Goal: Task Accomplishment & Management: Manage account settings

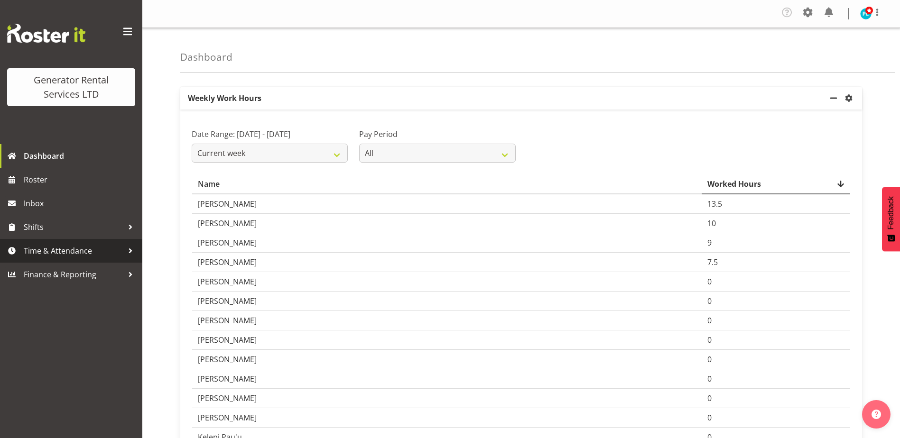
click at [26, 249] on span "Time & Attendance" at bounding box center [74, 251] width 100 height 14
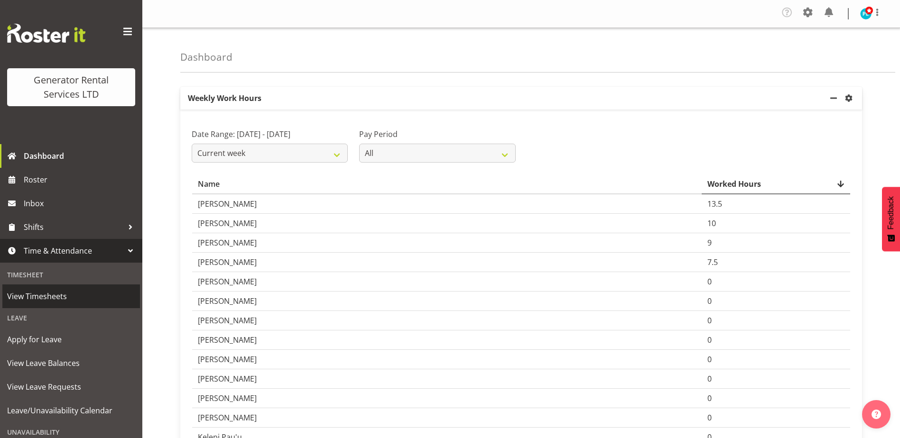
click at [39, 298] on span "View Timesheets" at bounding box center [71, 296] width 128 height 14
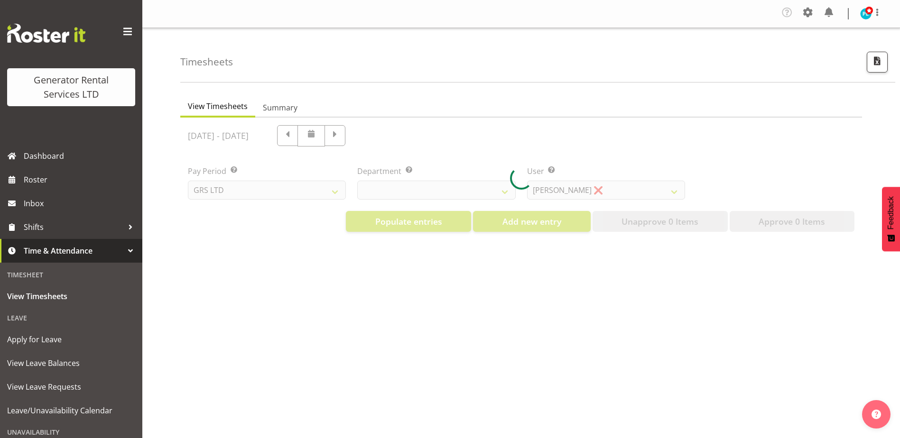
select select "22"
select select "149"
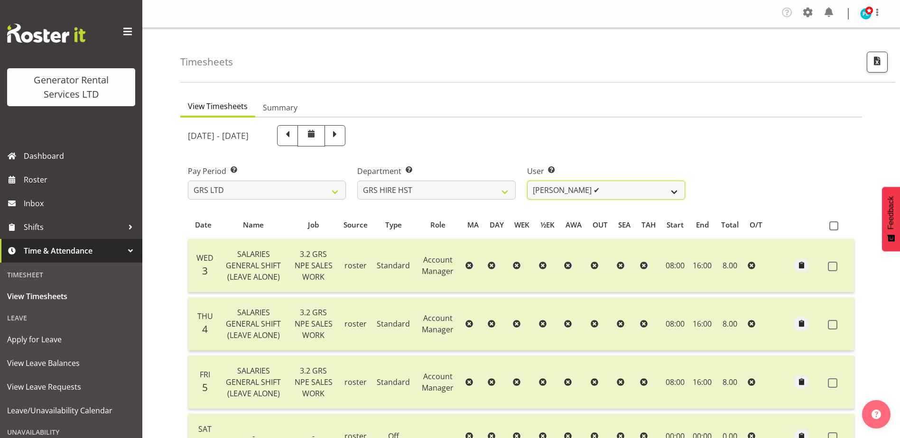
click at [674, 193] on select "[PERSON_NAME] ✔ [PERSON_NAME] ✔ [PERSON_NAME] ✔" at bounding box center [606, 190] width 158 height 19
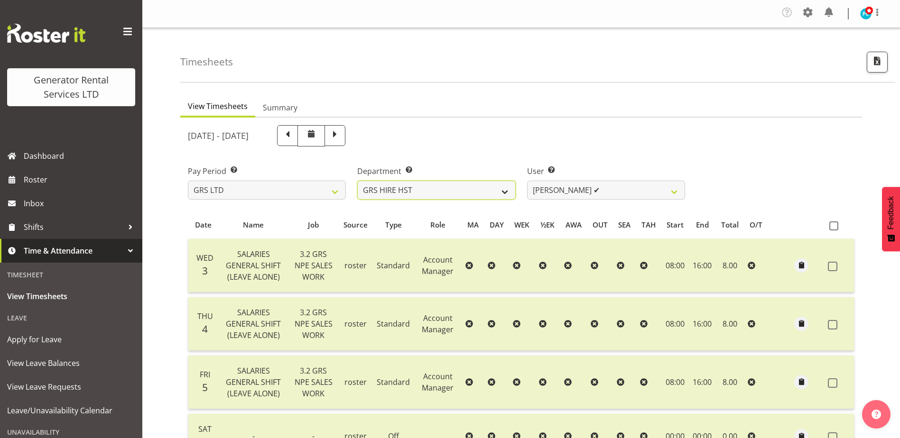
click at [488, 195] on select "GRS ADMIN AKL GRS ADMIN TGA GRS ENGINEERING AKL GRS HIRE AKL GRS HIRE HST GRS H…" at bounding box center [436, 190] width 158 height 19
select select "161"
click at [357, 181] on select "GRS ADMIN AKL GRS ADMIN TGA GRS ENGINEERING AKL GRS HIRE AKL GRS HIRE HST GRS H…" at bounding box center [436, 190] width 158 height 19
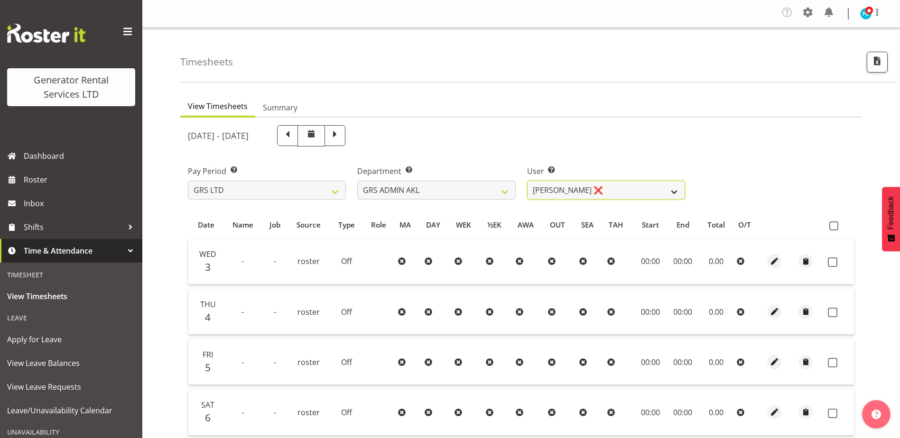
click at [673, 192] on select "[PERSON_NAME] ❌ [PERSON_NAME] ✔ [PERSON_NAME] ❌ [PERSON_NAME] ❌ [PERSON_NAME] ❌" at bounding box center [606, 190] width 158 height 19
select select "198"
click at [527, 181] on select "[PERSON_NAME] ❌ [PERSON_NAME] ✔ [PERSON_NAME] ❌ [PERSON_NAME] ❌ [PERSON_NAME] ❌" at bounding box center [606, 190] width 158 height 19
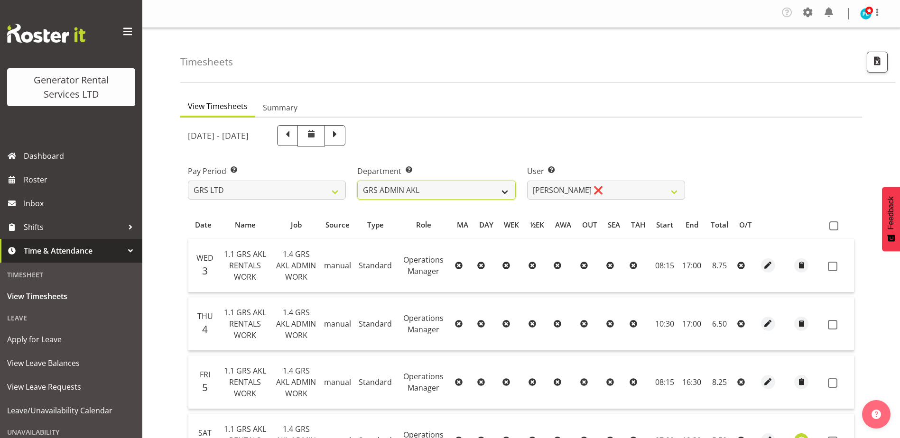
click at [504, 191] on select "GRS ADMIN AKL GRS ADMIN TGA GRS ENGINEERING AKL GRS HIRE AKL GRS HIRE HST GRS H…" at bounding box center [436, 190] width 158 height 19
click at [357, 181] on select "GRS ADMIN AKL GRS ADMIN TGA GRS ENGINEERING AKL GRS HIRE AKL GRS HIRE HST GRS H…" at bounding box center [436, 190] width 158 height 19
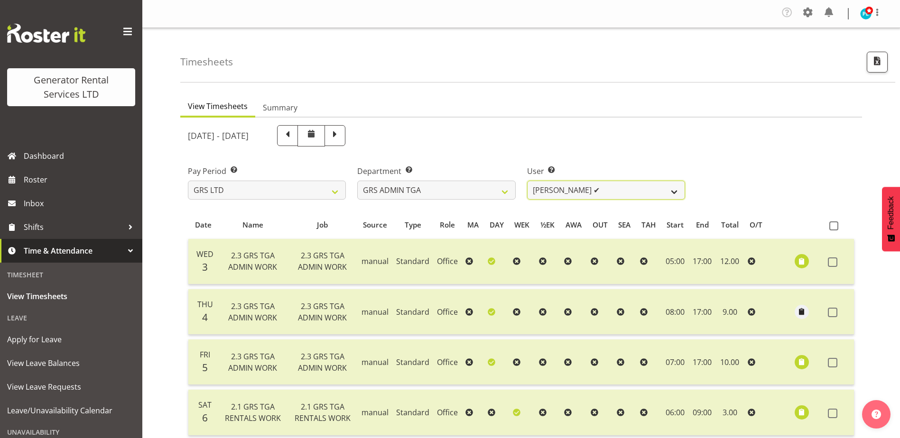
click at [674, 193] on select "[PERSON_NAME] ✔" at bounding box center [606, 190] width 158 height 19
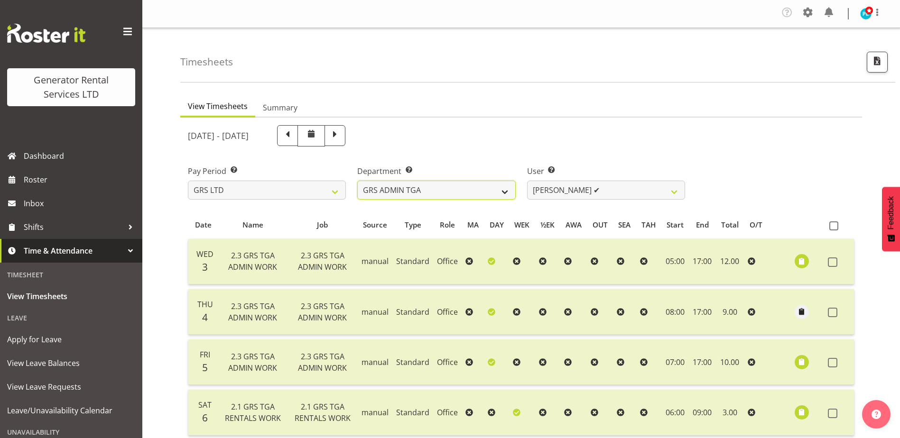
click at [505, 194] on select "GRS ADMIN AKL GRS ADMIN TGA GRS ENGINEERING AKL GRS HIRE AKL GRS HIRE HST GRS H…" at bounding box center [436, 190] width 158 height 19
click at [357, 181] on select "GRS ADMIN AKL GRS ADMIN TGA GRS ENGINEERING AKL GRS HIRE AKL GRS HIRE HST GRS H…" at bounding box center [436, 190] width 158 height 19
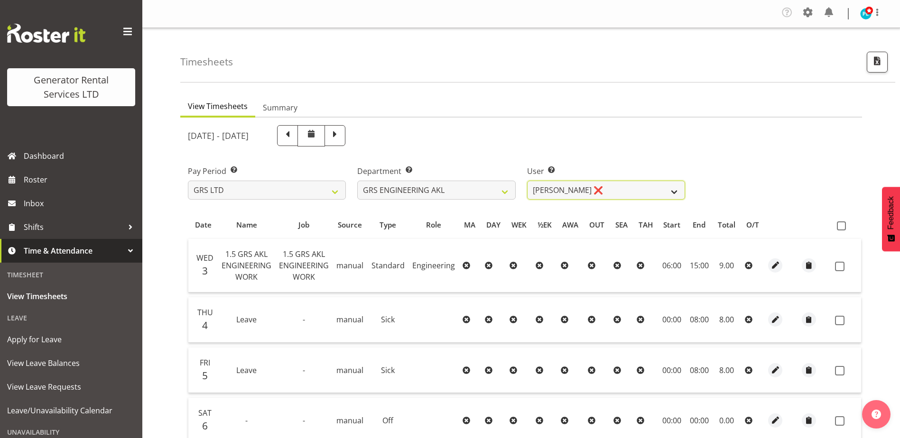
click at [674, 192] on select "[PERSON_NAME] ❌" at bounding box center [606, 190] width 158 height 19
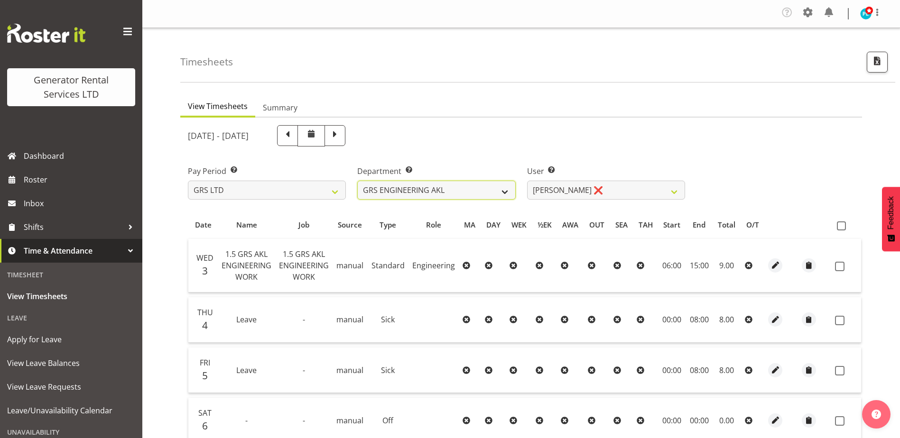
click at [507, 186] on select "GRS ADMIN AKL GRS ADMIN TGA GRS ENGINEERING AKL GRS HIRE AKL GRS HIRE HST GRS H…" at bounding box center [436, 190] width 158 height 19
click at [357, 181] on select "GRS ADMIN AKL GRS ADMIN TGA GRS ENGINEERING AKL GRS HIRE AKL GRS HIRE HST GRS H…" at bounding box center [436, 190] width 158 height 19
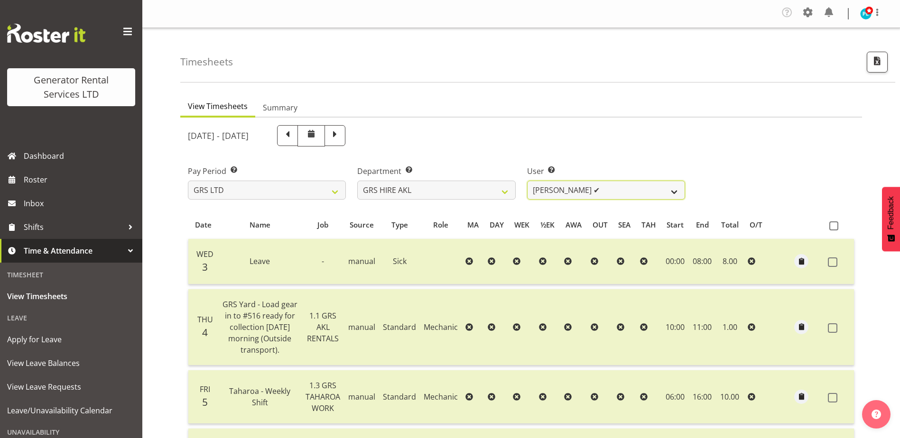
click at [672, 188] on select "[PERSON_NAME] ✔ [PERSON_NAME] ✔ [PERSON_NAME] ([GEOGRAPHIC_DATA]) [PERSON_NAME]…" at bounding box center [606, 190] width 158 height 19
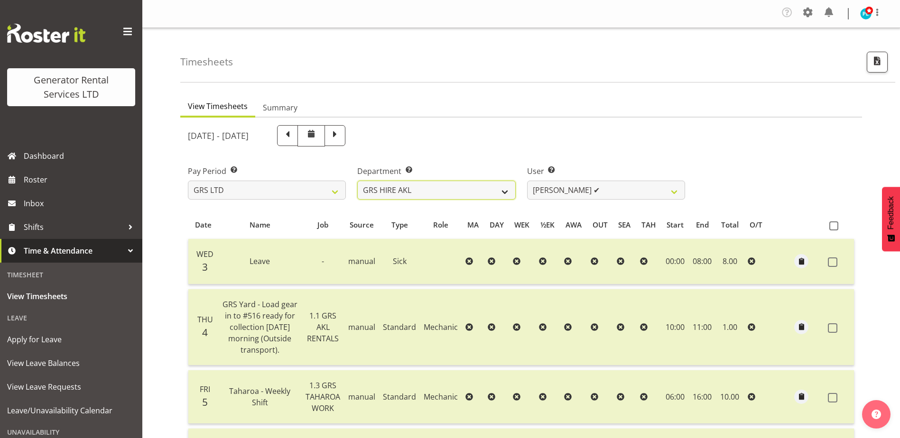
click at [507, 192] on select "GRS ADMIN AKL GRS ADMIN TGA GRS ENGINEERING AKL GRS HIRE AKL GRS HIRE HST GRS H…" at bounding box center [436, 190] width 158 height 19
click at [357, 181] on select "GRS ADMIN AKL GRS ADMIN TGA GRS ENGINEERING AKL GRS HIRE AKL GRS HIRE HST GRS H…" at bounding box center [436, 190] width 158 height 19
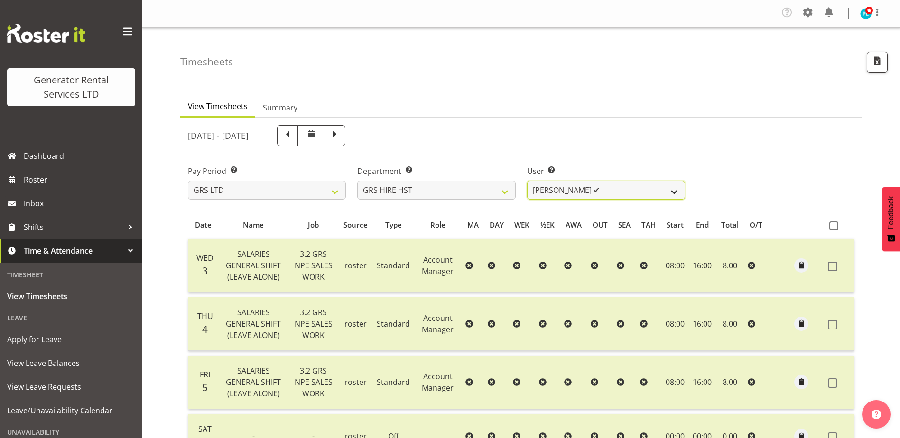
click at [674, 192] on select "[PERSON_NAME] ✔ [PERSON_NAME] ✔ [PERSON_NAME] ✔" at bounding box center [606, 190] width 158 height 19
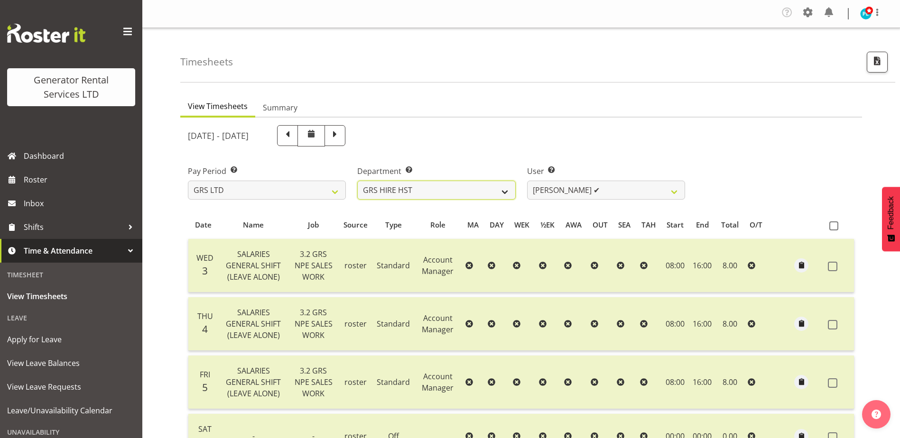
click at [505, 189] on select "GRS ADMIN AKL GRS ADMIN TGA GRS ENGINEERING AKL GRS HIRE AKL GRS HIRE HST GRS H…" at bounding box center [436, 190] width 158 height 19
click at [357, 181] on select "GRS ADMIN AKL GRS ADMIN TGA GRS ENGINEERING AKL GRS HIRE AKL GRS HIRE HST GRS H…" at bounding box center [436, 190] width 158 height 19
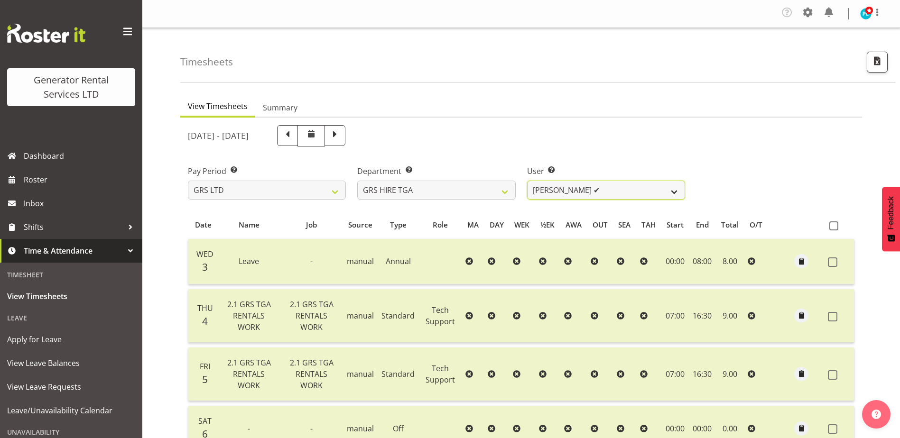
click at [674, 193] on select "[PERSON_NAME] ✔ [PERSON_NAME] ✔ [PERSON_NAME] ✔ [PERSON_NAME] ✔ [PERSON_NAME] ✔" at bounding box center [606, 190] width 158 height 19
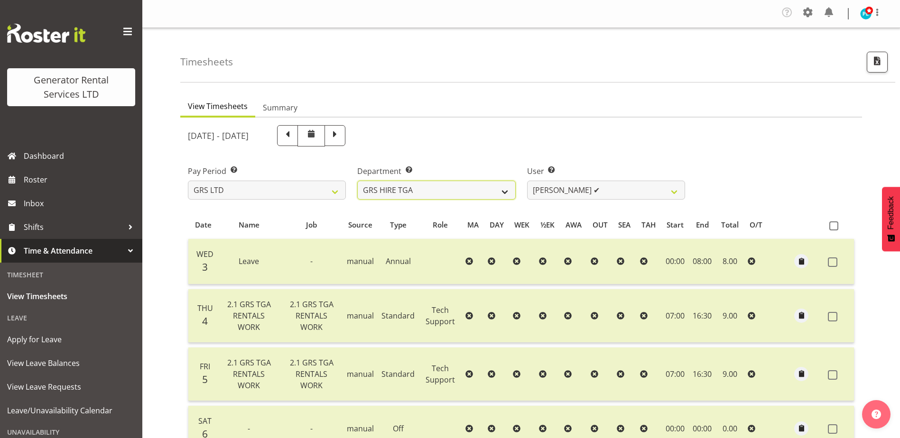
click at [509, 195] on select "GRS ADMIN AKL GRS ADMIN TGA GRS ENGINEERING AKL GRS HIRE AKL GRS HIRE HST GRS H…" at bounding box center [436, 190] width 158 height 19
click at [357, 181] on select "GRS ADMIN AKL GRS ADMIN TGA GRS ENGINEERING AKL GRS HIRE AKL GRS HIRE HST GRS H…" at bounding box center [436, 190] width 158 height 19
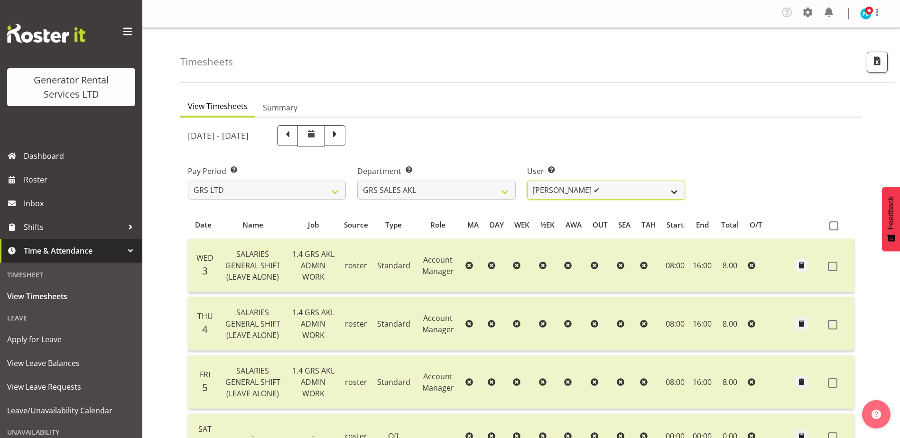
click at [674, 193] on select "[PERSON_NAME] ✔ [PERSON_NAME] ✔ [PERSON_NAME] ✔ [PERSON_NAME] ✔ [PERSON_NAME] ❌" at bounding box center [606, 190] width 158 height 19
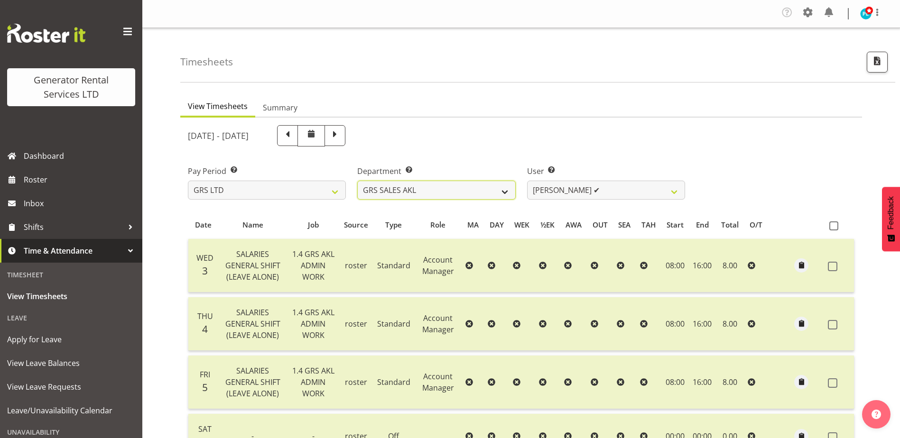
click at [506, 192] on select "GRS ADMIN AKL GRS ADMIN TGA GRS ENGINEERING AKL GRS HIRE AKL GRS HIRE HST GRS H…" at bounding box center [436, 190] width 158 height 19
click at [357, 181] on select "GRS ADMIN AKL GRS ADMIN TGA GRS ENGINEERING AKL GRS HIRE AKL GRS HIRE HST GRS H…" at bounding box center [436, 190] width 158 height 19
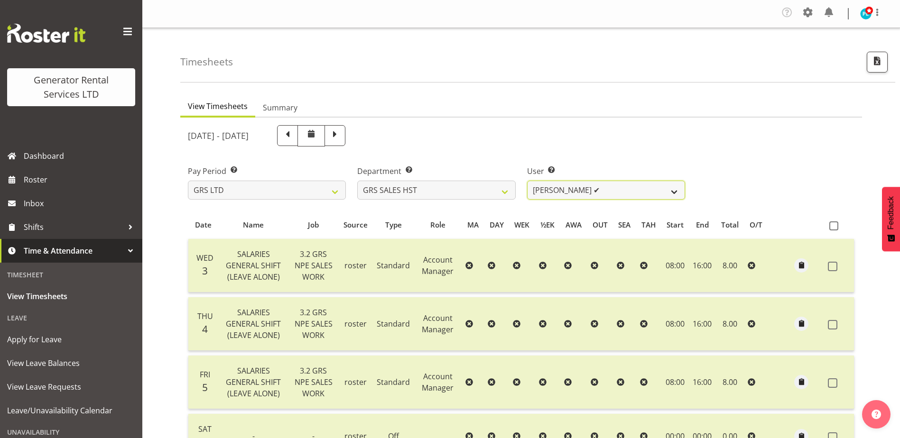
click at [674, 192] on select "[PERSON_NAME] ✔" at bounding box center [606, 190] width 158 height 19
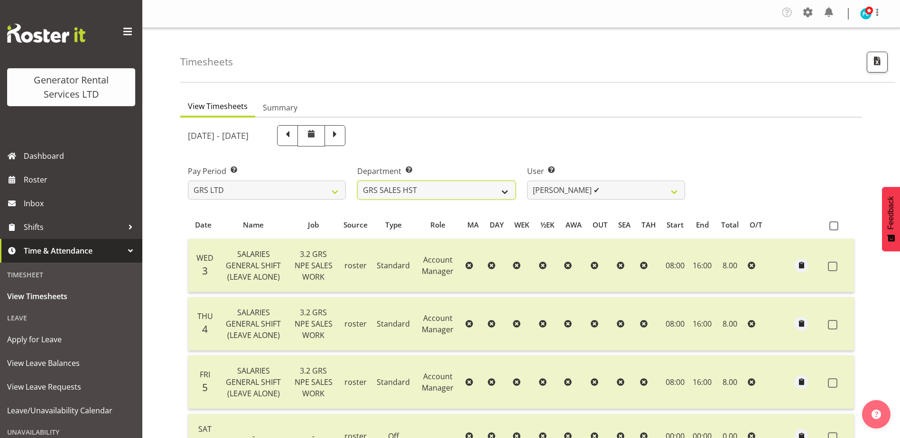
click at [500, 193] on select "GRS ADMIN AKL GRS ADMIN TGA GRS ENGINEERING AKL GRS HIRE AKL GRS HIRE HST GRS H…" at bounding box center [436, 190] width 158 height 19
click at [357, 181] on select "GRS ADMIN AKL GRS ADMIN TGA GRS ENGINEERING AKL GRS HIRE AKL GRS HIRE HST GRS H…" at bounding box center [436, 190] width 158 height 19
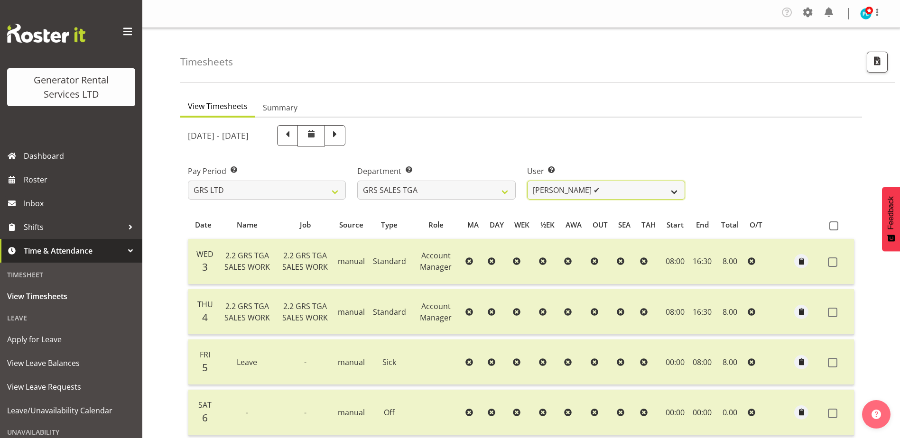
click at [675, 192] on select "[PERSON_NAME] ✔" at bounding box center [606, 190] width 158 height 19
click at [673, 188] on select "[PERSON_NAME] ✔" at bounding box center [606, 190] width 158 height 19
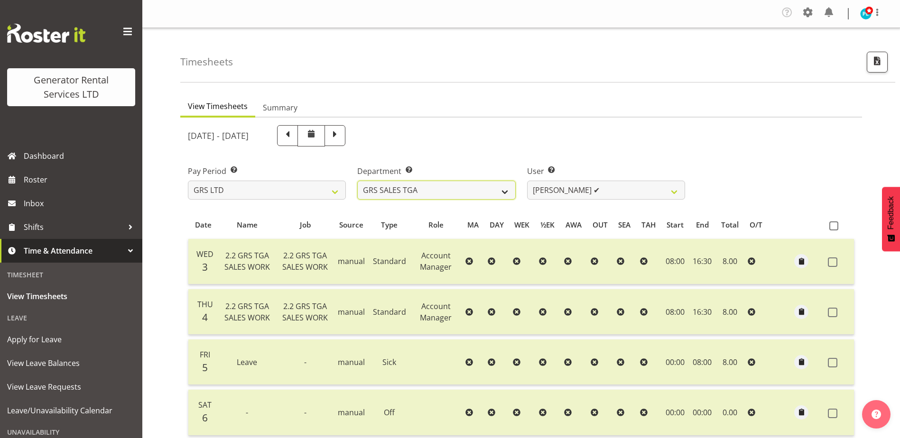
click at [495, 192] on select "GRS ADMIN AKL GRS ADMIN TGA GRS ENGINEERING AKL GRS HIRE AKL GRS HIRE HST GRS H…" at bounding box center [436, 190] width 158 height 19
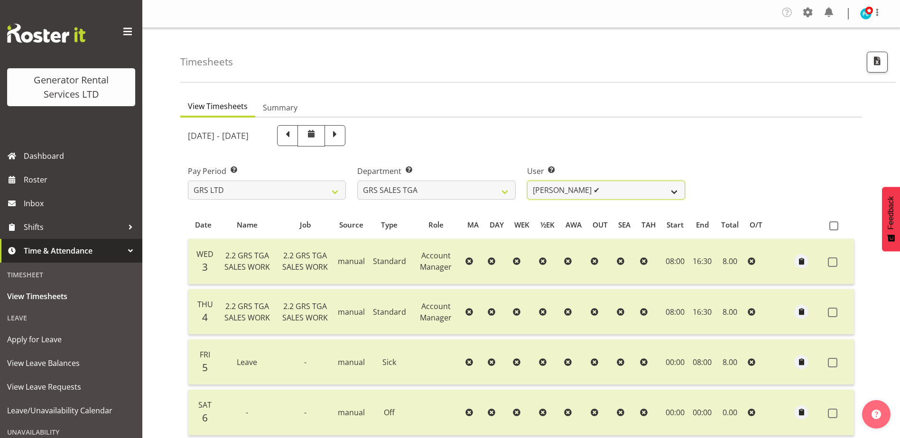
click at [667, 192] on select "[PERSON_NAME] ✔" at bounding box center [606, 190] width 158 height 19
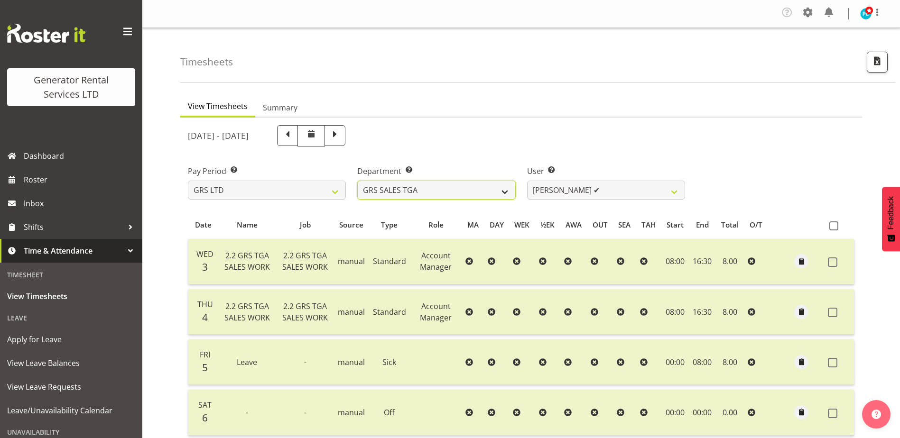
click at [458, 189] on select "GRS ADMIN AKL GRS ADMIN TGA GRS ENGINEERING AKL GRS HIRE AKL GRS HIRE HST GRS H…" at bounding box center [436, 190] width 158 height 19
click at [357, 181] on select "GRS ADMIN AKL GRS ADMIN TGA GRS ENGINEERING AKL GRS HIRE AKL GRS HIRE HST GRS H…" at bounding box center [436, 190] width 158 height 19
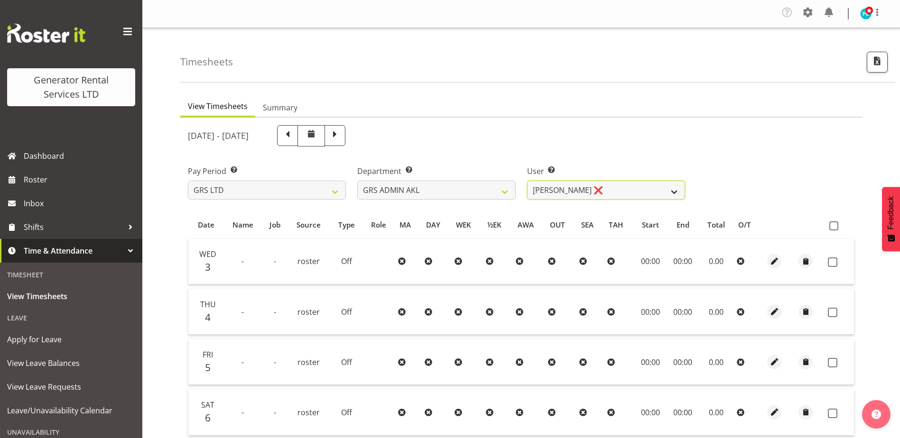
click at [669, 193] on select "[PERSON_NAME] ❌ [PERSON_NAME] ✔ [PERSON_NAME] ❌ [PERSON_NAME] ❌ [PERSON_NAME] ❌" at bounding box center [606, 190] width 158 height 19
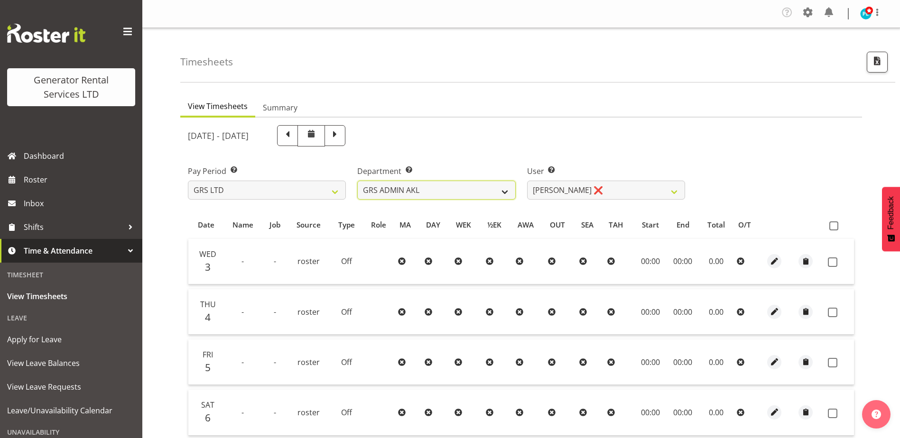
click at [494, 197] on select "GRS ADMIN AKL GRS ADMIN TGA GRS ENGINEERING AKL GRS HIRE AKL GRS HIRE HST GRS H…" at bounding box center [436, 190] width 158 height 19
click at [357, 181] on select "GRS ADMIN AKL GRS ADMIN TGA GRS ENGINEERING AKL GRS HIRE AKL GRS HIRE HST GRS H…" at bounding box center [436, 190] width 158 height 19
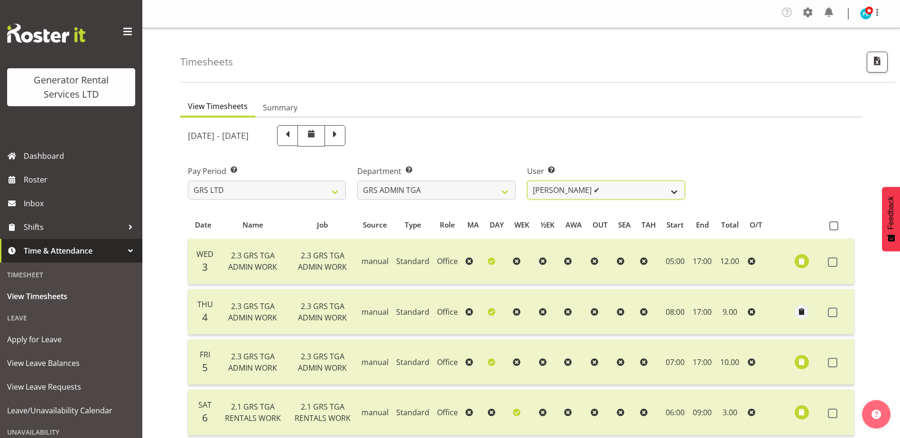
click at [646, 192] on select "[PERSON_NAME] ✔" at bounding box center [606, 190] width 158 height 19
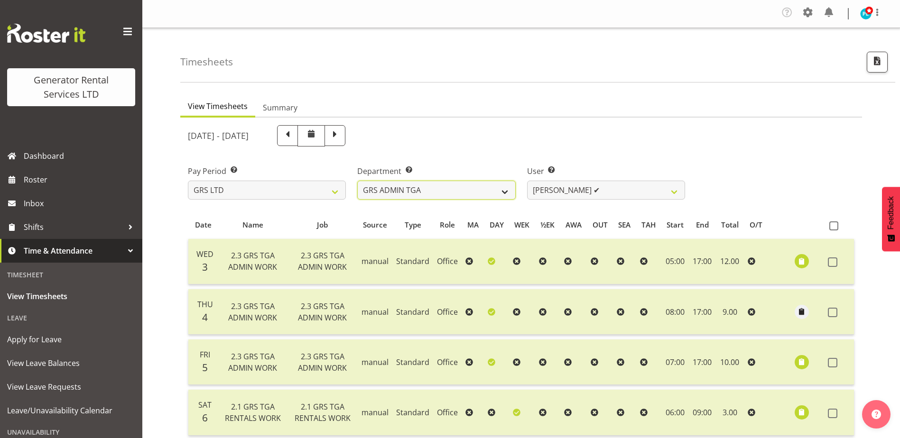
click at [463, 186] on select "GRS ADMIN AKL GRS ADMIN TGA GRS ENGINEERING AKL GRS HIRE AKL GRS HIRE HST GRS H…" at bounding box center [436, 190] width 158 height 19
click at [357, 181] on select "GRS ADMIN AKL GRS ADMIN TGA GRS ENGINEERING AKL GRS HIRE AKL GRS HIRE HST GRS H…" at bounding box center [436, 190] width 158 height 19
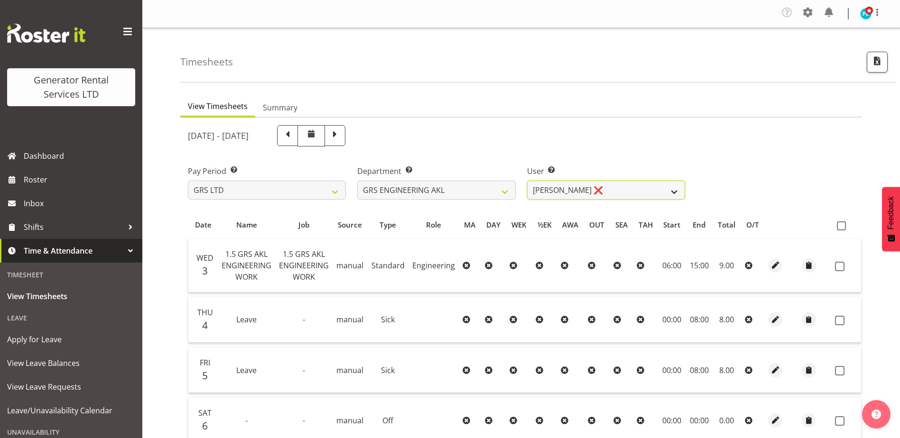
click at [649, 195] on select "[PERSON_NAME] ❌" at bounding box center [606, 190] width 158 height 19
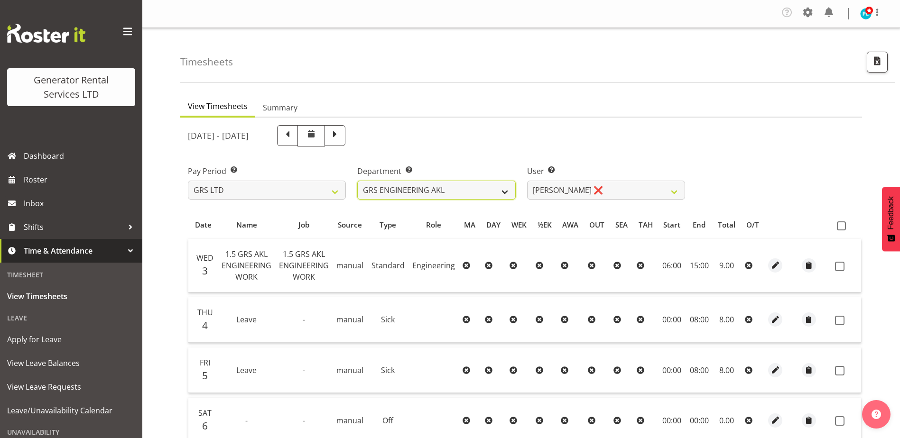
click at [505, 192] on select "GRS ADMIN AKL GRS ADMIN TGA GRS ENGINEERING AKL GRS HIRE AKL GRS HIRE HST GRS H…" at bounding box center [436, 190] width 158 height 19
select select "20"
click at [357, 181] on select "GRS ADMIN AKL GRS ADMIN TGA GRS ENGINEERING AKL GRS HIRE AKL GRS HIRE HST GRS H…" at bounding box center [436, 190] width 158 height 19
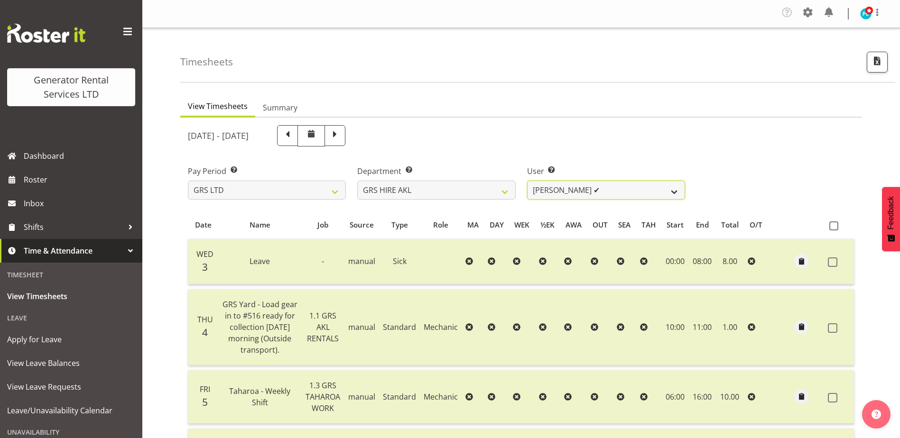
click at [651, 195] on select "[PERSON_NAME] ✔ [PERSON_NAME] ✔ [PERSON_NAME] ([GEOGRAPHIC_DATA]) [PERSON_NAME]…" at bounding box center [606, 190] width 158 height 19
select select "166"
click at [527, 181] on select "[PERSON_NAME] ✔ [PERSON_NAME] ✔ [PERSON_NAME] ([GEOGRAPHIC_DATA]) [PERSON_NAME]…" at bounding box center [606, 190] width 158 height 19
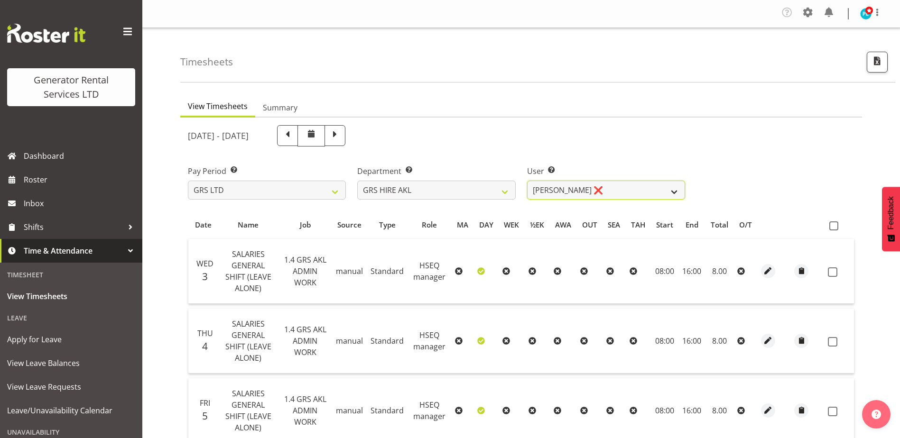
click at [652, 190] on select "[PERSON_NAME] ✔ [PERSON_NAME] ✔ [PERSON_NAME] ([GEOGRAPHIC_DATA]) [PERSON_NAME]…" at bounding box center [606, 190] width 158 height 19
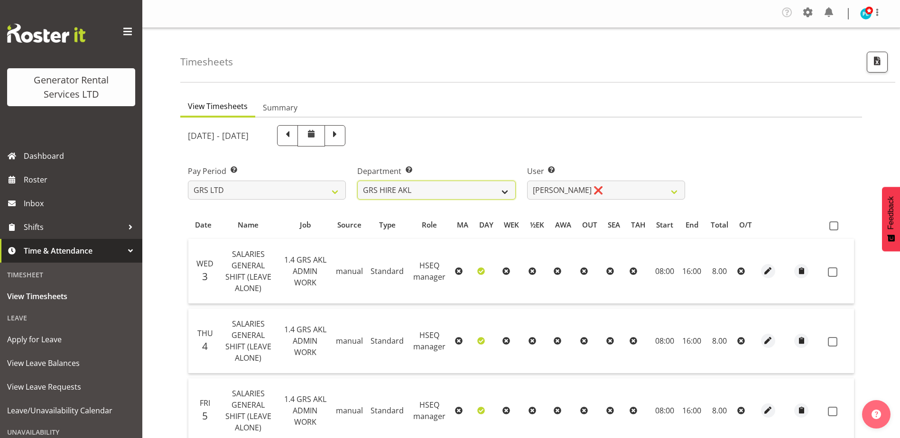
click at [478, 191] on select "GRS ADMIN AKL GRS ADMIN TGA GRS ENGINEERING AKL GRS HIRE AKL GRS HIRE HST GRS H…" at bounding box center [436, 190] width 158 height 19
click at [357, 181] on select "GRS ADMIN AKL GRS ADMIN TGA GRS ENGINEERING AKL GRS HIRE AKL GRS HIRE HST GRS H…" at bounding box center [436, 190] width 158 height 19
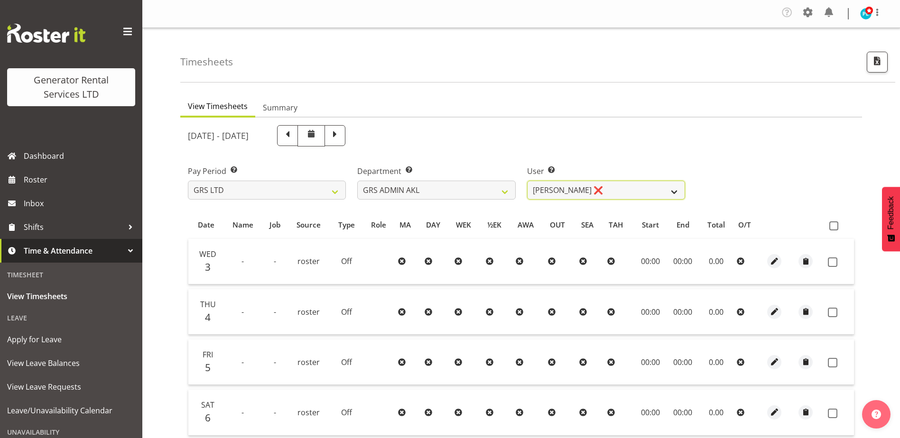
click at [635, 196] on select "[PERSON_NAME] ❌ [PERSON_NAME] ✔ [PERSON_NAME] ❌ [PERSON_NAME] ❌ [PERSON_NAME] ❌" at bounding box center [606, 190] width 158 height 19
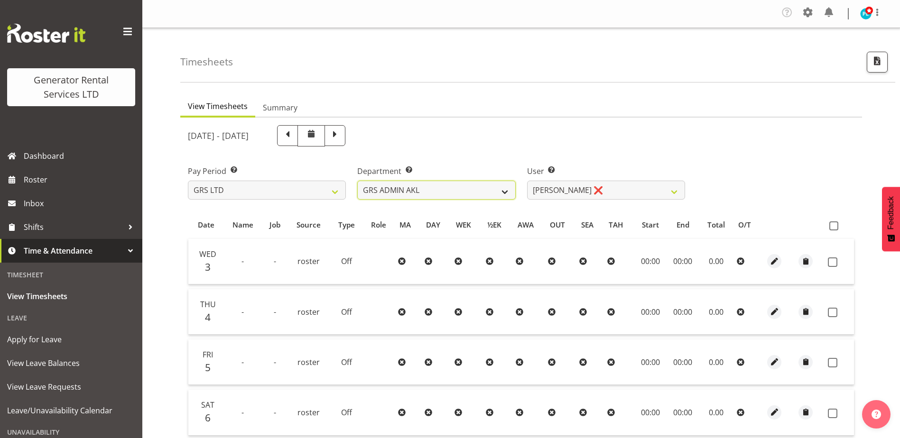
click at [460, 194] on select "GRS ADMIN AKL GRS ADMIN TGA GRS ENGINEERING AKL GRS HIRE AKL GRS HIRE HST GRS H…" at bounding box center [436, 190] width 158 height 19
click at [357, 181] on select "GRS ADMIN AKL GRS ADMIN TGA GRS ENGINEERING AKL GRS HIRE AKL GRS HIRE HST GRS H…" at bounding box center [436, 190] width 158 height 19
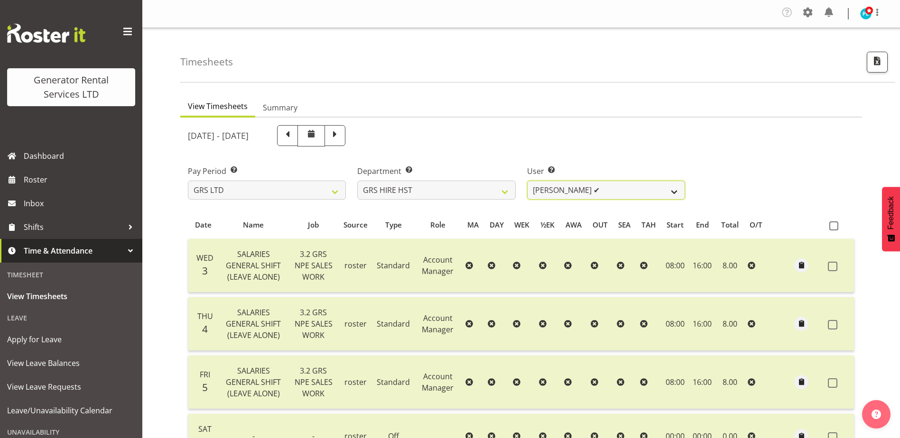
click at [634, 190] on select "[PERSON_NAME] ✔ [PERSON_NAME] ✔ [PERSON_NAME] ✔" at bounding box center [606, 190] width 158 height 19
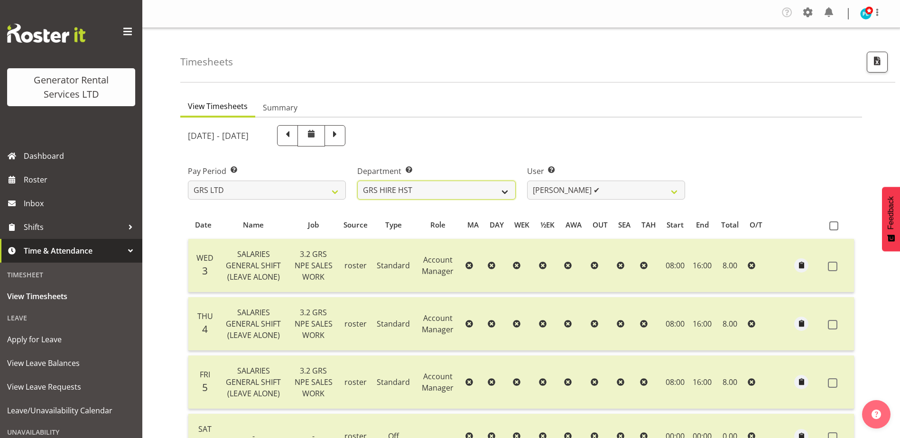
click at [514, 191] on select "GRS ADMIN AKL GRS ADMIN TGA GRS ENGINEERING AKL GRS HIRE AKL GRS HIRE HST GRS H…" at bounding box center [436, 190] width 158 height 19
click at [357, 181] on select "GRS ADMIN AKL GRS ADMIN TGA GRS ENGINEERING AKL GRS HIRE AKL GRS HIRE HST GRS H…" at bounding box center [436, 190] width 158 height 19
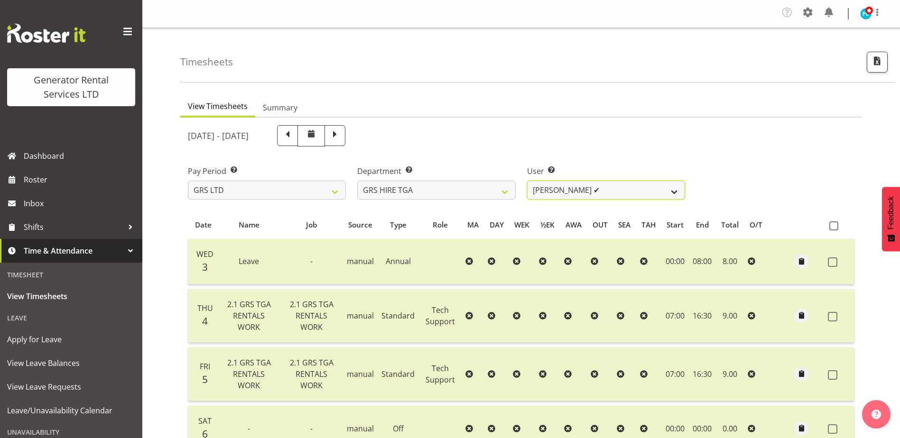
click at [662, 193] on select "[PERSON_NAME] ✔ [PERSON_NAME] ✔ [PERSON_NAME] ✔ [PERSON_NAME] ✔ [PERSON_NAME] ✔" at bounding box center [606, 190] width 158 height 19
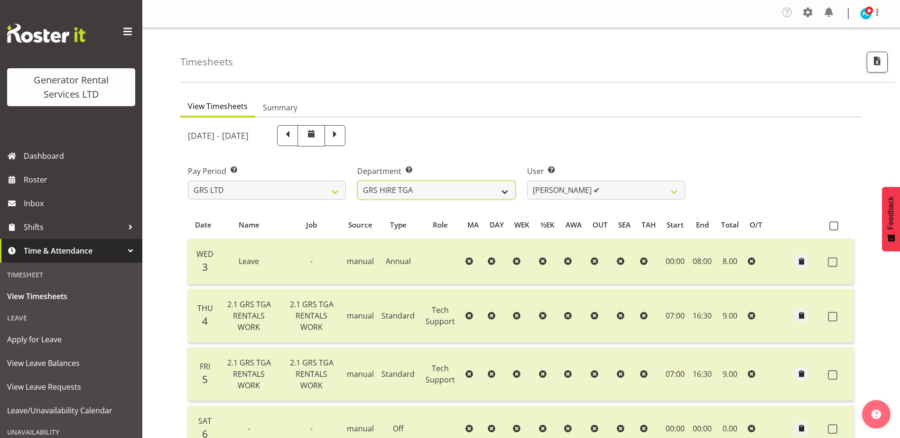
click at [478, 198] on select "GRS ADMIN AKL GRS ADMIN TGA GRS ENGINEERING AKL GRS HIRE AKL GRS HIRE HST GRS H…" at bounding box center [436, 190] width 158 height 19
click at [357, 181] on select "GRS ADMIN AKL GRS ADMIN TGA GRS ENGINEERING AKL GRS HIRE AKL GRS HIRE HST GRS H…" at bounding box center [436, 190] width 158 height 19
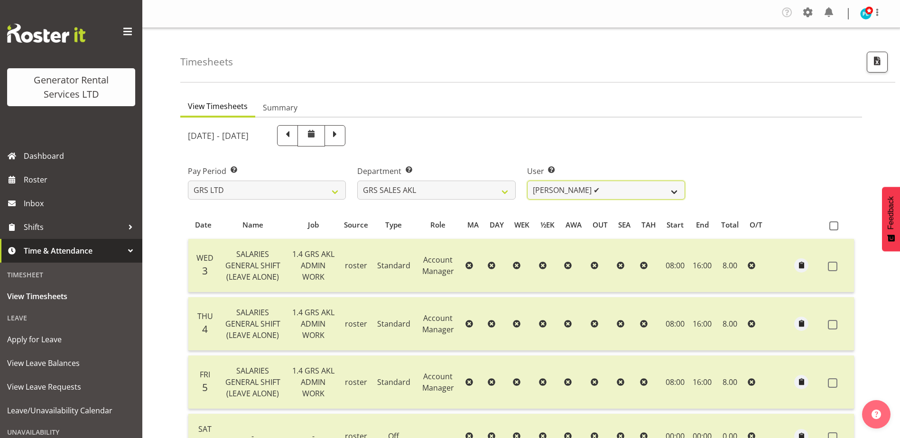
click at [645, 195] on select "[PERSON_NAME] ✔ [PERSON_NAME] ✔ [PERSON_NAME] ✔ [PERSON_NAME] ✔ [PERSON_NAME] ❌" at bounding box center [606, 190] width 158 height 19
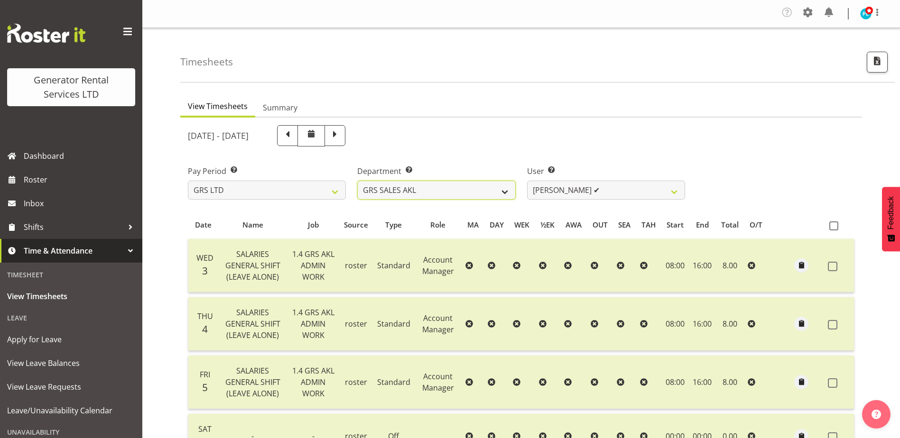
click at [503, 199] on select "GRS ADMIN AKL GRS ADMIN TGA GRS ENGINEERING AKL GRS HIRE AKL GRS HIRE HST GRS H…" at bounding box center [436, 190] width 158 height 19
click at [357, 181] on select "GRS ADMIN AKL GRS ADMIN TGA GRS ENGINEERING AKL GRS HIRE AKL GRS HIRE HST GRS H…" at bounding box center [436, 190] width 158 height 19
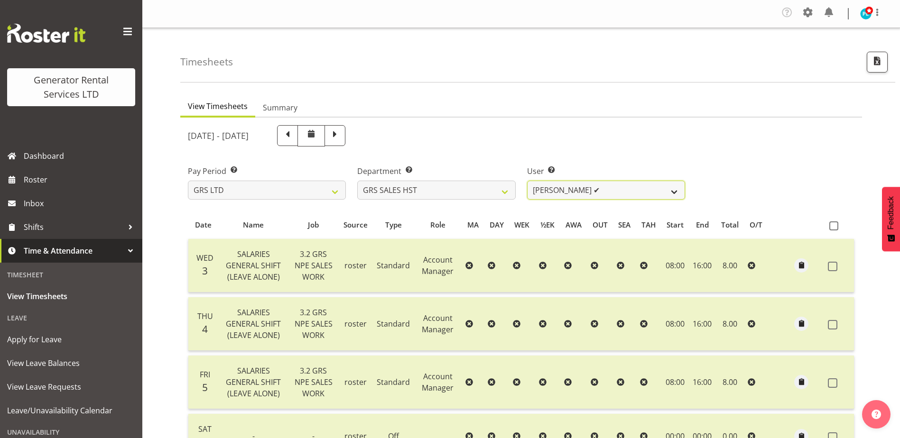
click at [590, 192] on select "[PERSON_NAME] ✔" at bounding box center [606, 190] width 158 height 19
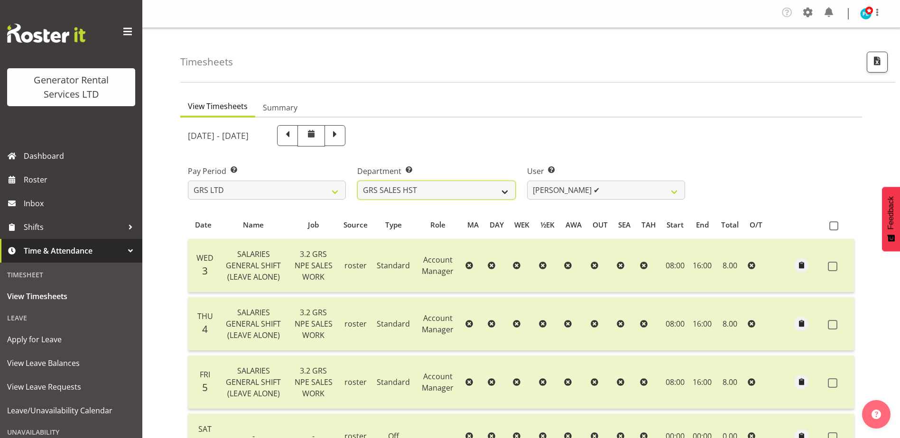
click at [506, 193] on select "GRS ADMIN AKL GRS ADMIN TGA GRS ENGINEERING AKL GRS HIRE AKL GRS HIRE HST GRS H…" at bounding box center [436, 190] width 158 height 19
click at [357, 181] on select "GRS ADMIN AKL GRS ADMIN TGA GRS ENGINEERING AKL GRS HIRE AKL GRS HIRE HST GRS H…" at bounding box center [436, 190] width 158 height 19
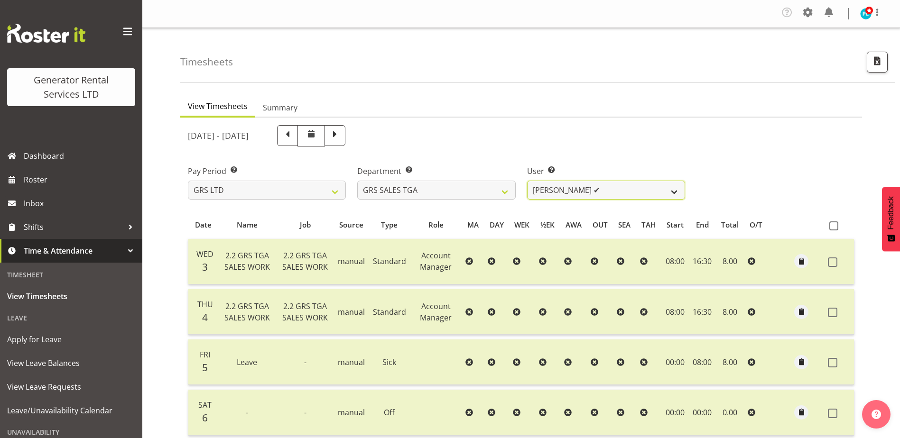
click at [589, 192] on select "[PERSON_NAME] ✔" at bounding box center [606, 190] width 158 height 19
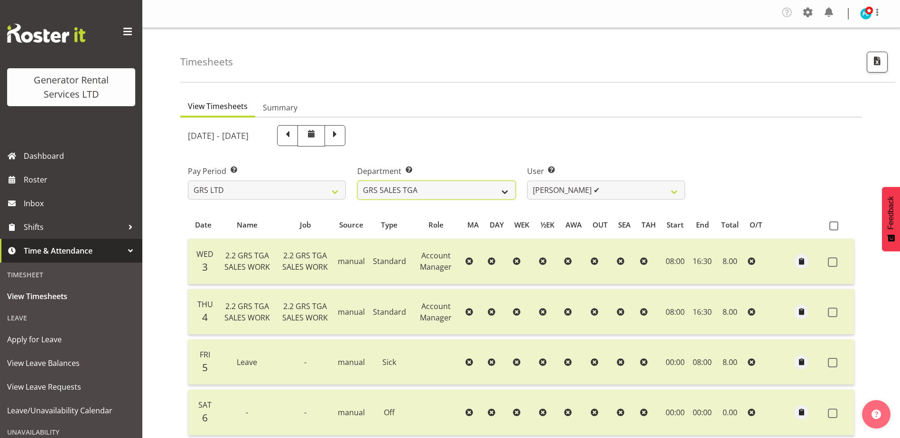
click at [499, 193] on select "GRS ADMIN AKL GRS ADMIN TGA GRS ENGINEERING AKL GRS HIRE AKL GRS HIRE HST GRS H…" at bounding box center [436, 190] width 158 height 19
click at [357, 181] on select "GRS ADMIN AKL GRS ADMIN TGA GRS ENGINEERING AKL GRS HIRE AKL GRS HIRE HST GRS H…" at bounding box center [436, 190] width 158 height 19
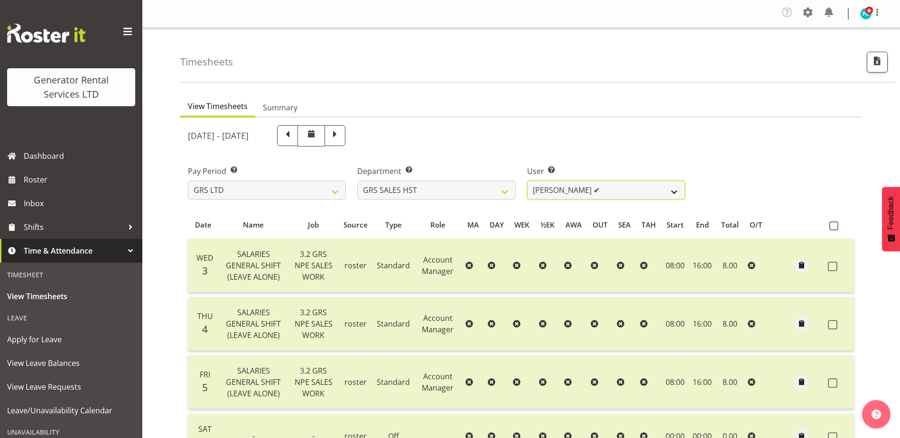
click at [600, 195] on select "[PERSON_NAME] ✔" at bounding box center [606, 190] width 158 height 19
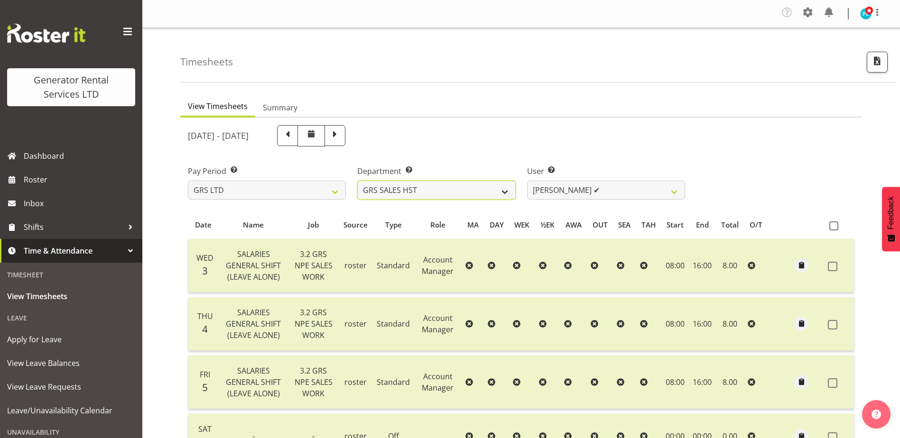
click at [486, 193] on select "GRS ADMIN AKL GRS ADMIN TGA GRS ENGINEERING AKL GRS HIRE AKL GRS HIRE HST GRS H…" at bounding box center [436, 190] width 158 height 19
select select "141"
click at [357, 181] on select "GRS ADMIN AKL GRS ADMIN TGA GRS ENGINEERING AKL GRS HIRE AKL GRS HIRE HST GRS H…" at bounding box center [436, 190] width 158 height 19
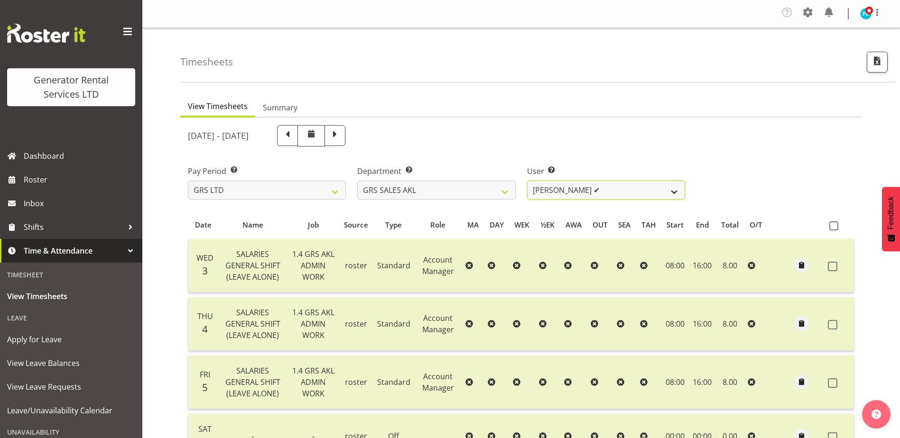
click at [654, 192] on select "[PERSON_NAME] ✔ [PERSON_NAME] ✔ [PERSON_NAME] ✔ [PERSON_NAME] ✔ [PERSON_NAME] ❌" at bounding box center [606, 190] width 158 height 19
select select "7208"
click at [527, 181] on select "[PERSON_NAME] ✔ [PERSON_NAME] ✔ [PERSON_NAME] ✔ [PERSON_NAME] ✔ [PERSON_NAME] ❌" at bounding box center [606, 190] width 158 height 19
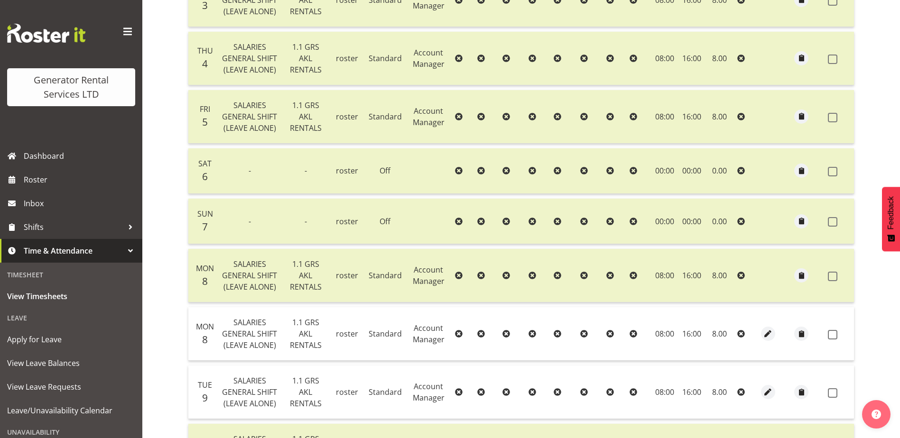
scroll to position [380, 0]
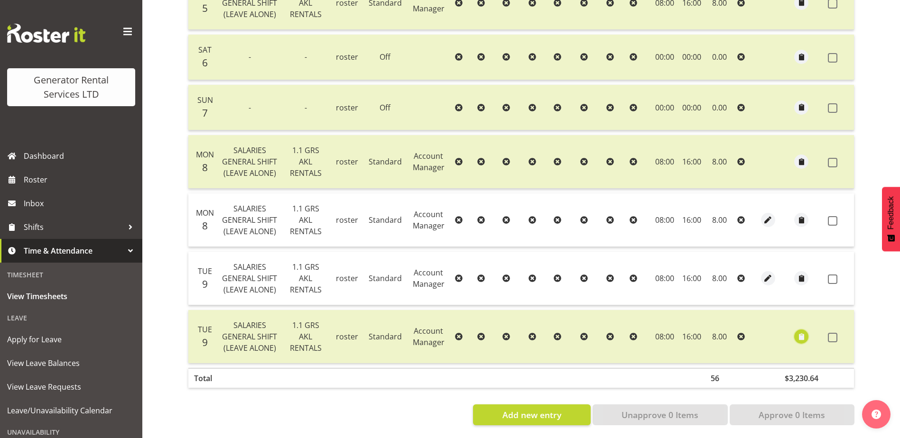
click at [803, 336] on span "button" at bounding box center [801, 337] width 11 height 11
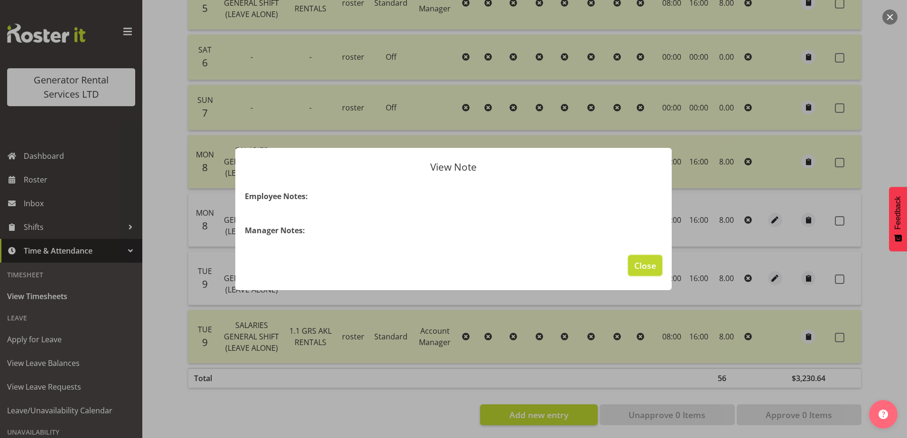
drag, startPoint x: 640, startPoint y: 264, endPoint x: 769, endPoint y: 270, distance: 128.3
click at [641, 264] on span "Close" at bounding box center [645, 265] width 22 height 12
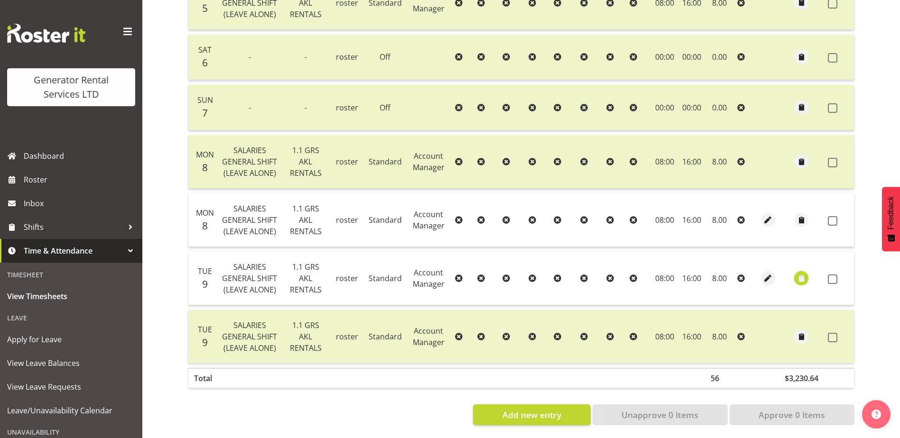
click at [799, 280] on span "button" at bounding box center [801, 278] width 11 height 11
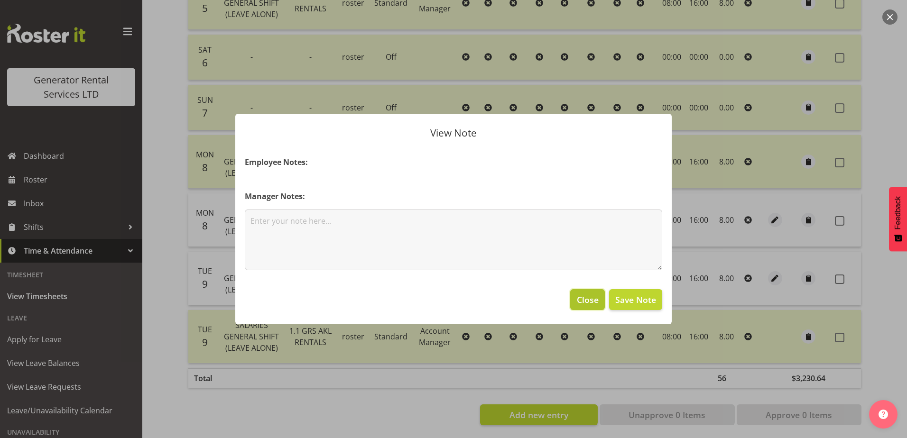
click at [585, 305] on span "Close" at bounding box center [588, 300] width 22 height 12
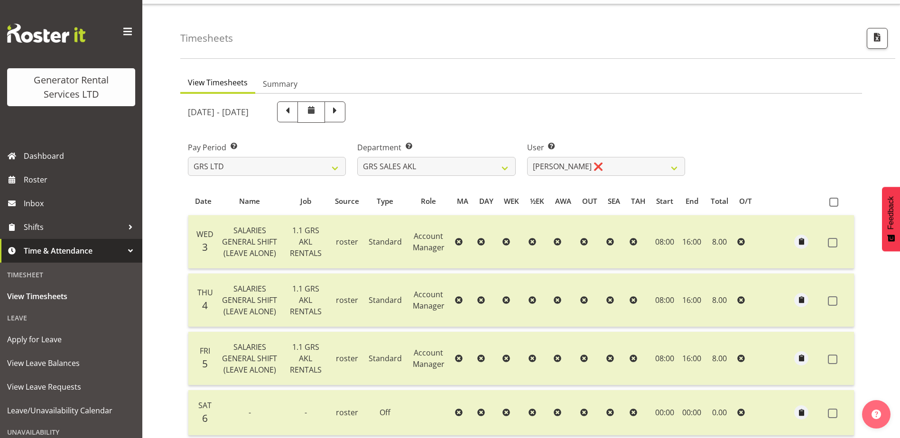
scroll to position [0, 0]
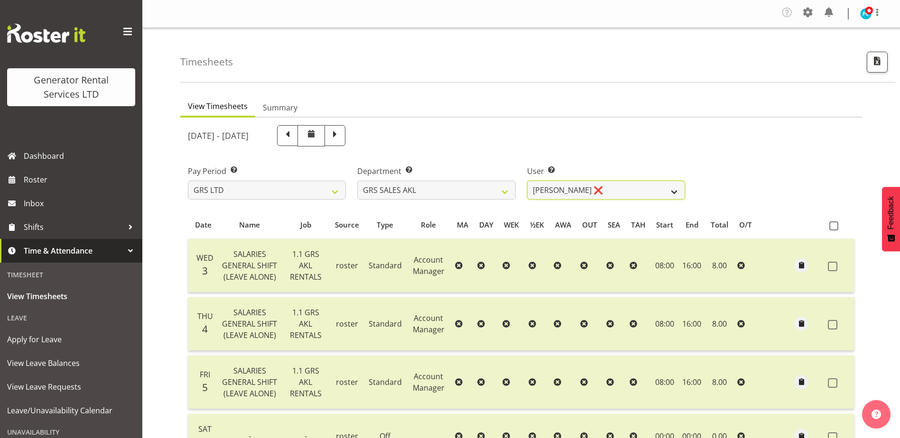
click at [624, 195] on select "[PERSON_NAME] ✔ [PERSON_NAME] ✔ [PERSON_NAME] ✔ [PERSON_NAME] ✔ [PERSON_NAME] ❌" at bounding box center [606, 190] width 158 height 19
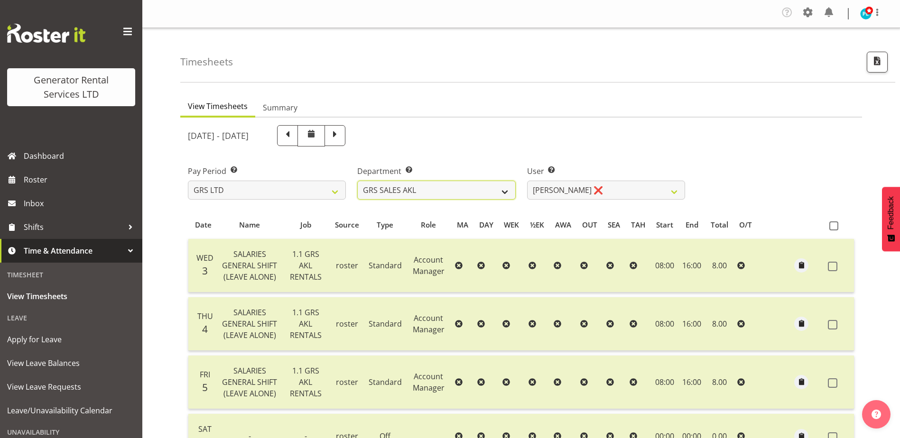
click at [490, 194] on select "GRS ADMIN AKL GRS ADMIN TGA GRS ENGINEERING AKL GRS HIRE AKL GRS HIRE HST GRS H…" at bounding box center [436, 190] width 158 height 19
select select "20"
click at [357, 181] on select "GRS ADMIN AKL GRS ADMIN TGA GRS ENGINEERING AKL GRS HIRE AKL GRS HIRE HST GRS H…" at bounding box center [436, 190] width 158 height 19
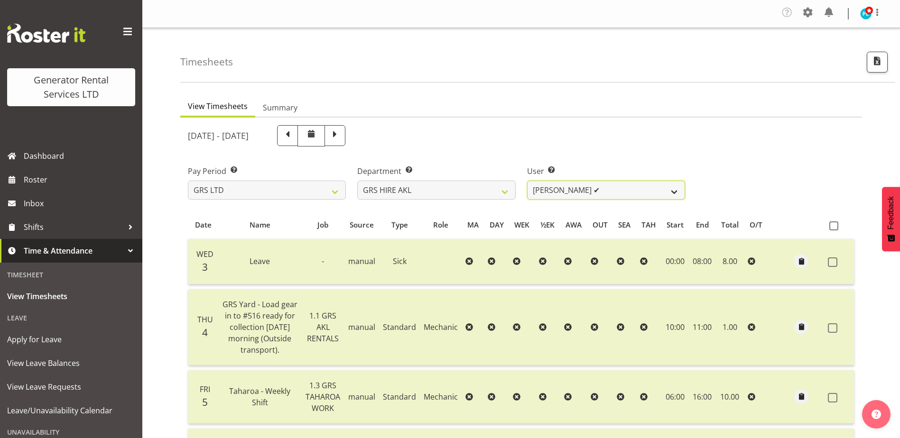
click at [643, 191] on select "[PERSON_NAME] ✔ [PERSON_NAME] ✔ [PERSON_NAME] ([GEOGRAPHIC_DATA]) [PERSON_NAME]…" at bounding box center [606, 190] width 158 height 19
select select "166"
click at [527, 181] on select "[PERSON_NAME] ✔ [PERSON_NAME] ✔ [PERSON_NAME] ([GEOGRAPHIC_DATA]) [PERSON_NAME]…" at bounding box center [606, 190] width 158 height 19
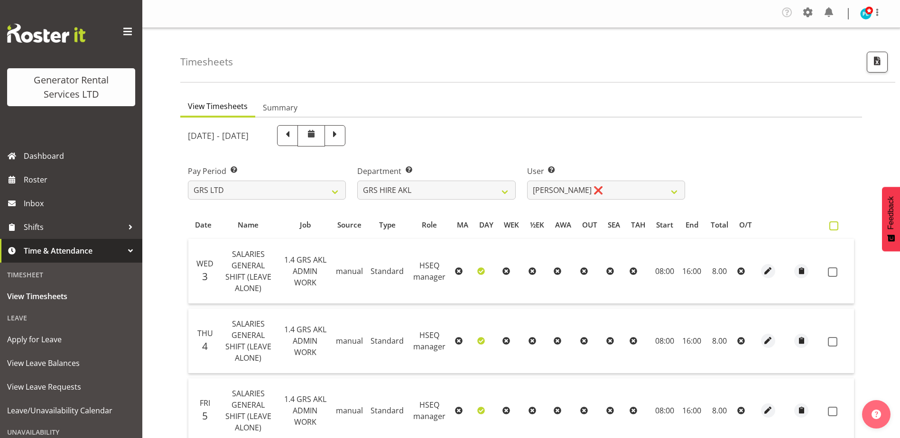
click at [832, 223] on span at bounding box center [833, 226] width 9 height 9
click at [832, 223] on input "checkbox" at bounding box center [832, 226] width 6 height 6
checkbox input "true"
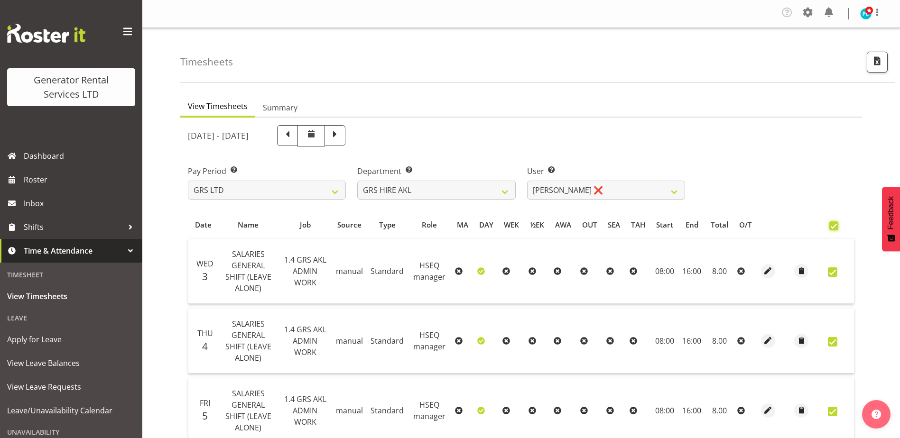
checkbox input "true"
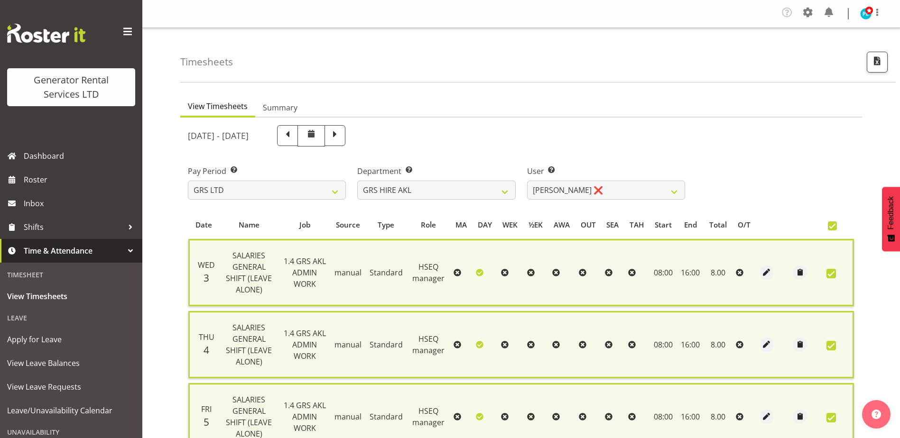
click at [828, 226] on span at bounding box center [832, 226] width 9 height 9
click at [828, 226] on input "checkbox" at bounding box center [831, 226] width 6 height 6
checkbox input "false"
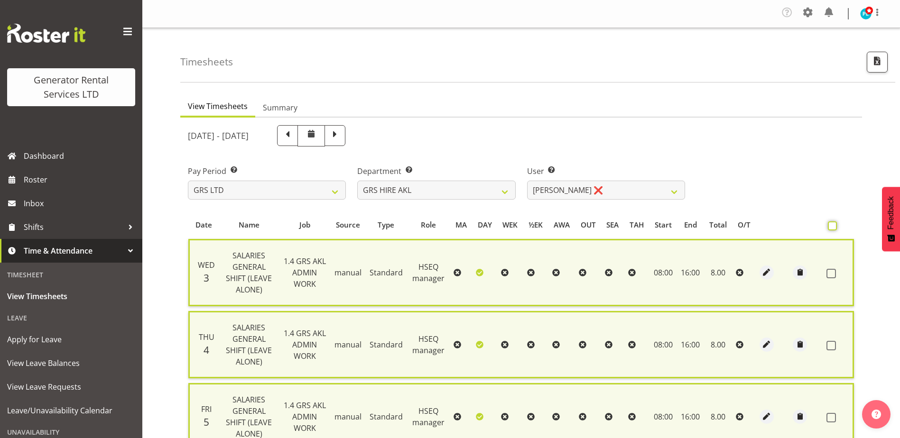
checkbox input "false"
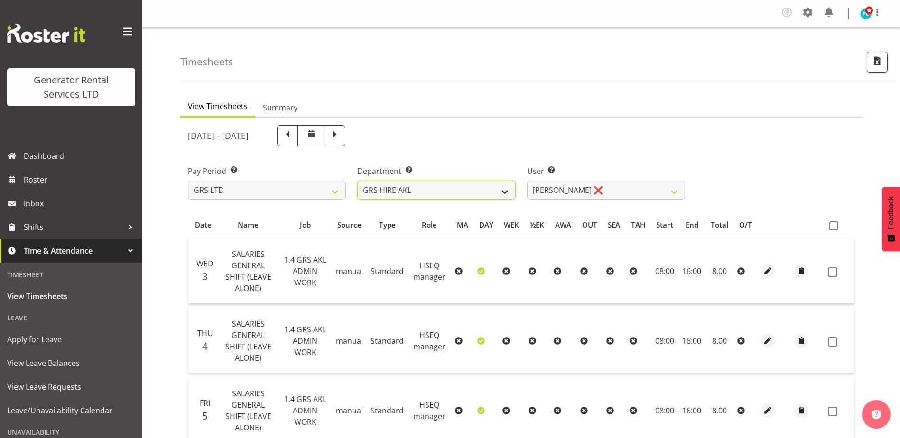
click at [502, 191] on select "GRS ADMIN AKL GRS ADMIN TGA GRS ENGINEERING AKL GRS HIRE AKL GRS HIRE HST GRS H…" at bounding box center [436, 190] width 158 height 19
select select "141"
click at [357, 181] on select "GRS ADMIN AKL GRS ADMIN TGA GRS ENGINEERING AKL GRS HIRE AKL GRS HIRE HST GRS H…" at bounding box center [436, 190] width 158 height 19
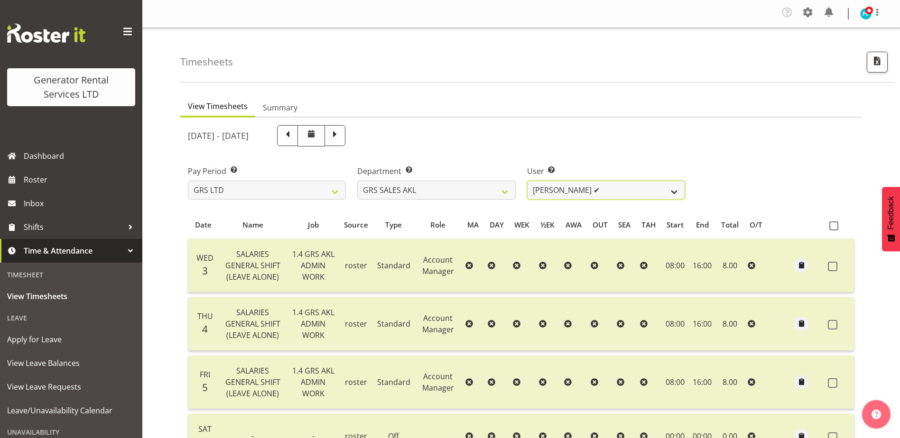
click at [631, 194] on select "[PERSON_NAME] ✔ [PERSON_NAME] ✔ [PERSON_NAME] ✔ [PERSON_NAME] ✔ [PERSON_NAME] ❌" at bounding box center [606, 190] width 158 height 19
select select "7208"
click at [527, 181] on select "[PERSON_NAME] ✔ [PERSON_NAME] ✔ [PERSON_NAME] ✔ [PERSON_NAME] ✔ [PERSON_NAME] ❌" at bounding box center [606, 190] width 158 height 19
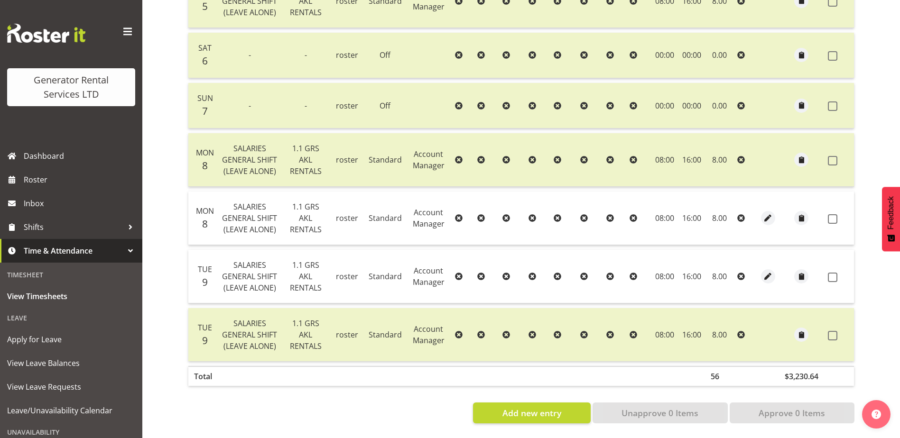
scroll to position [389, 0]
